Goal: Task Accomplishment & Management: Complete application form

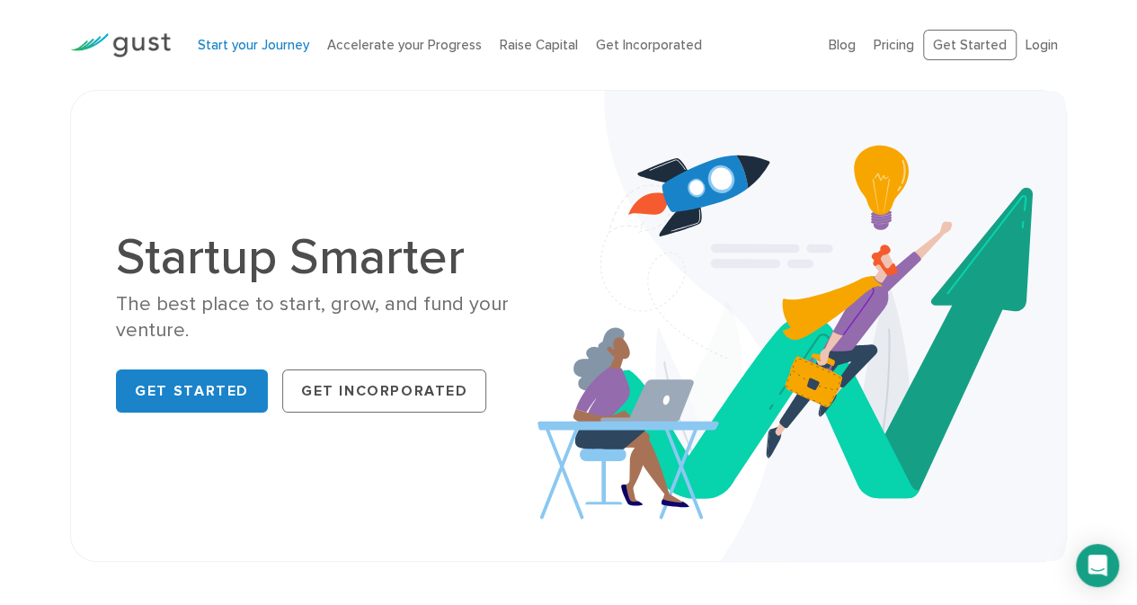
click at [256, 38] on link "Start your Journey" at bounding box center [253, 45] width 111 height 16
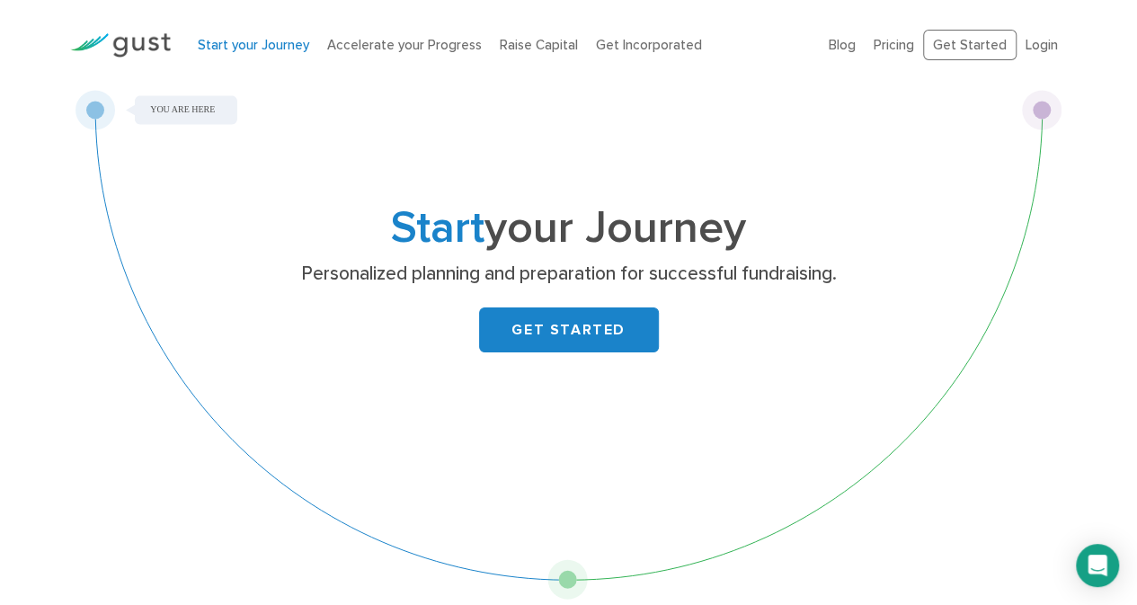
click at [462, 307] on div "GET STARTED" at bounding box center [569, 329] width 710 height 45
click at [505, 335] on link "GET STARTED" at bounding box center [569, 329] width 180 height 45
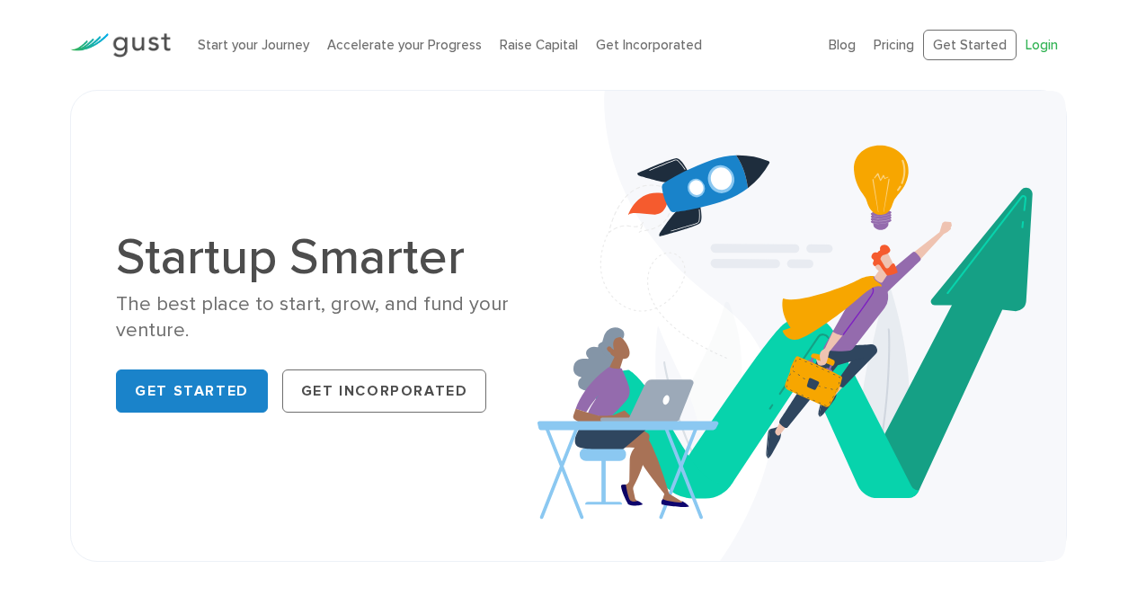
click at [1038, 41] on link "Login" at bounding box center [1042, 45] width 32 height 16
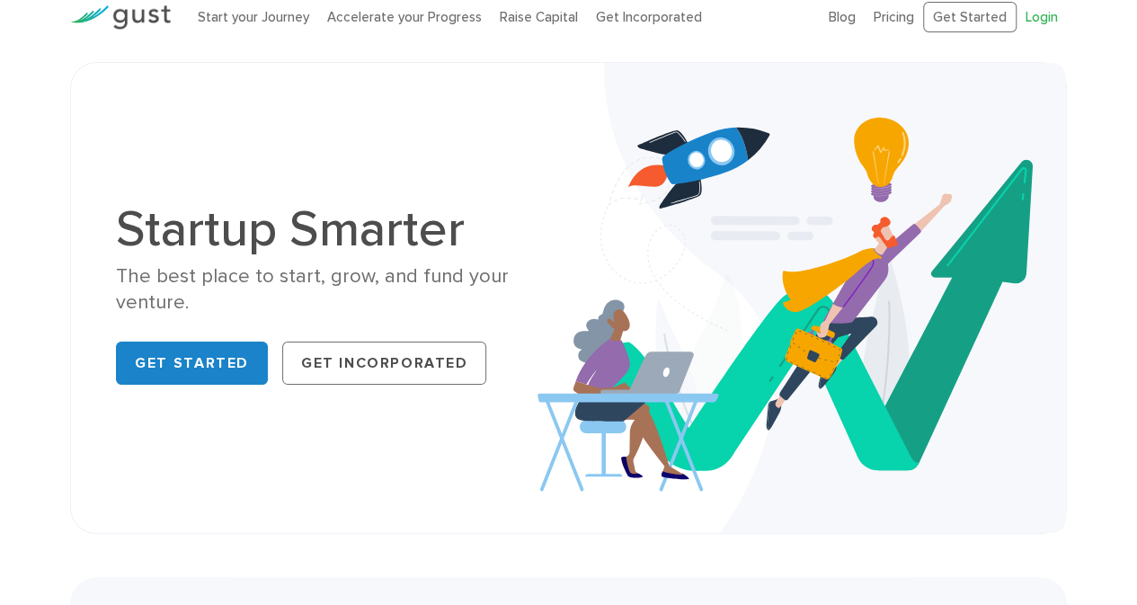
scroll to position [29, 0]
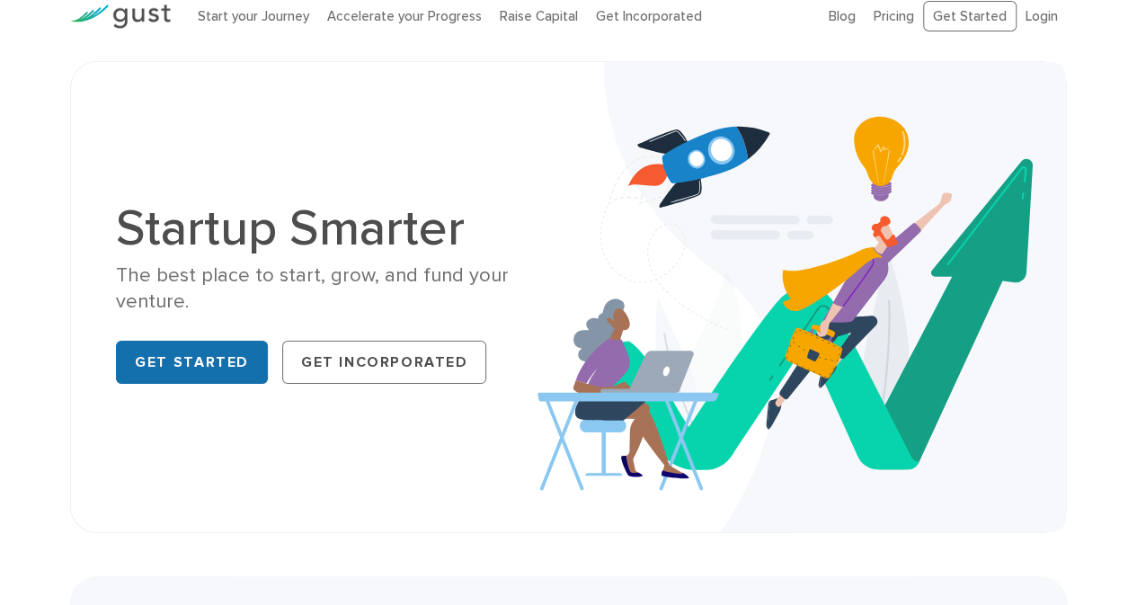
click at [165, 361] on link "Get Started" at bounding box center [192, 362] width 152 height 43
